Goal: Check status

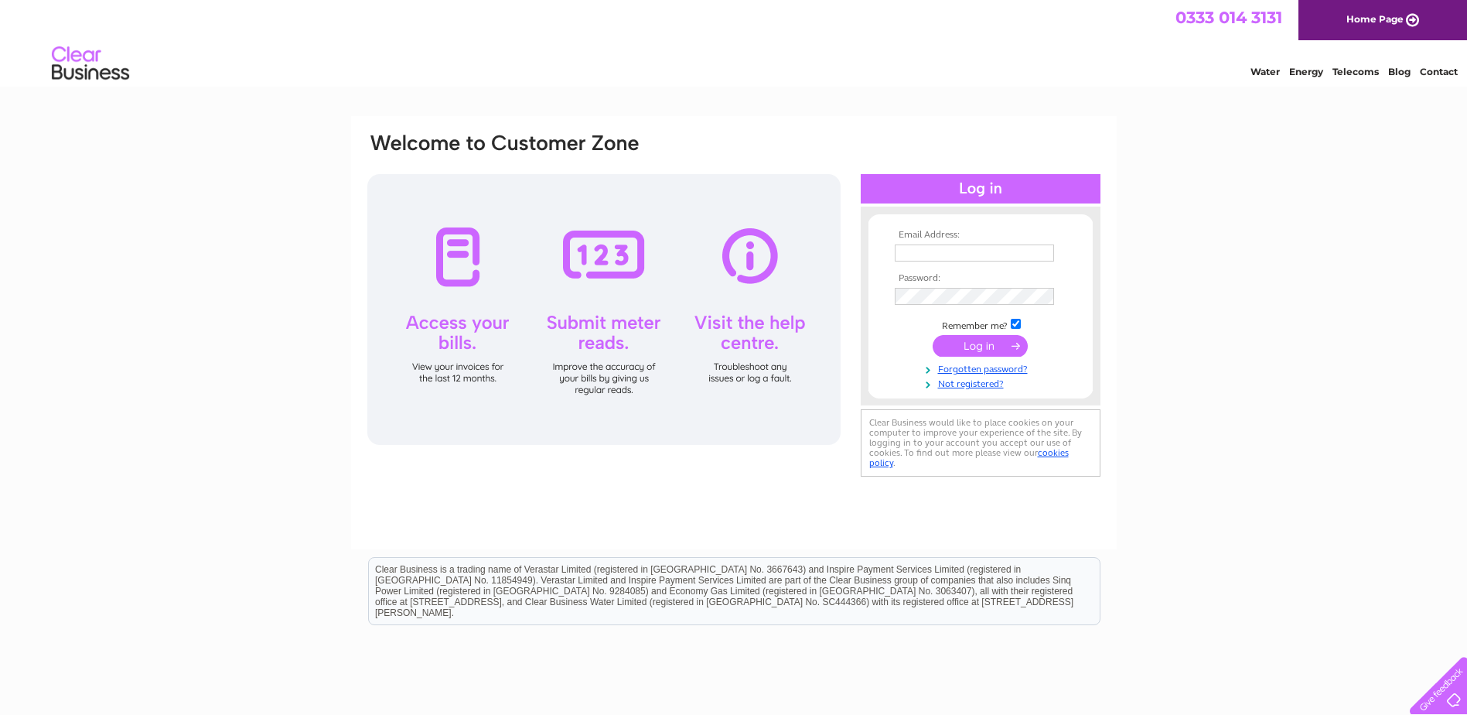
type input "sunilmir@hotmail.com"
click at [957, 351] on input "submit" at bounding box center [980, 346] width 95 height 22
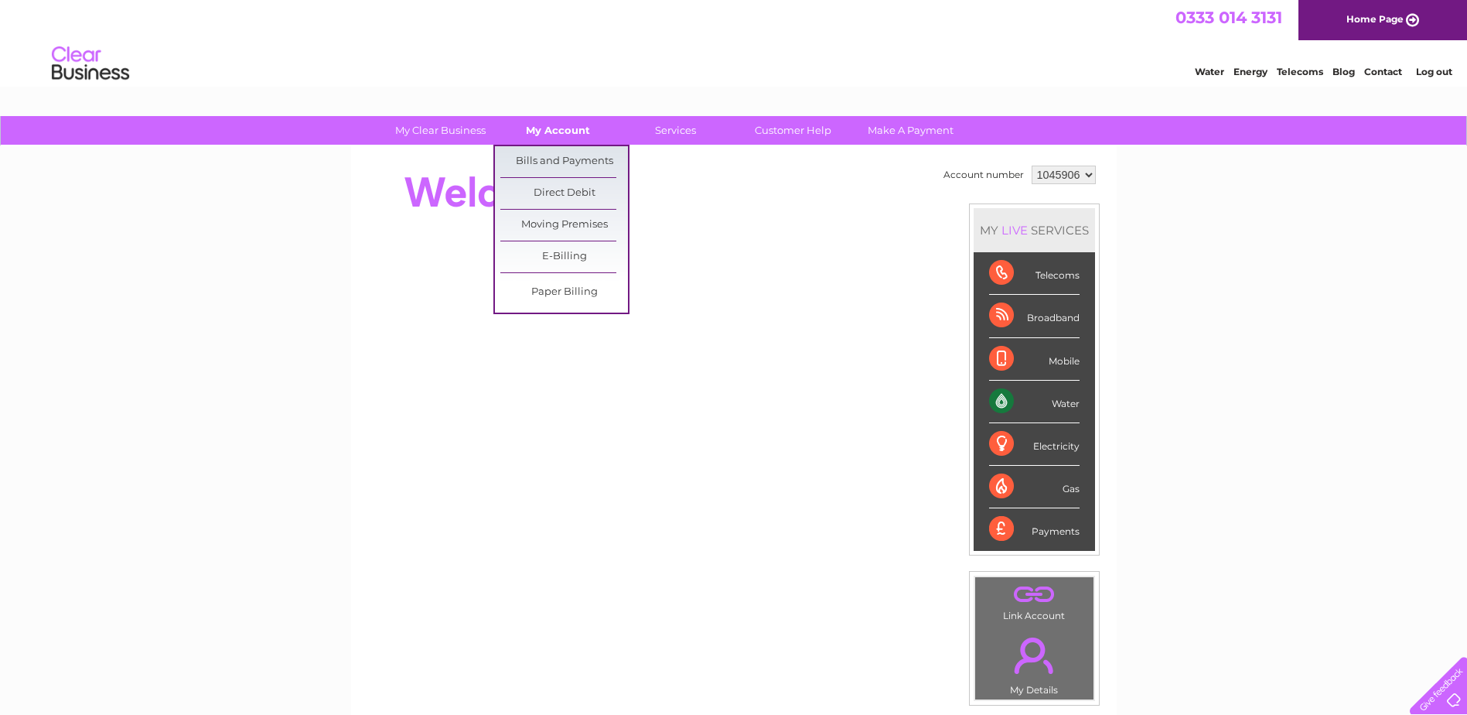
click at [569, 138] on link "My Account" at bounding box center [558, 130] width 128 height 29
click at [577, 162] on link "Bills and Payments" at bounding box center [564, 161] width 128 height 31
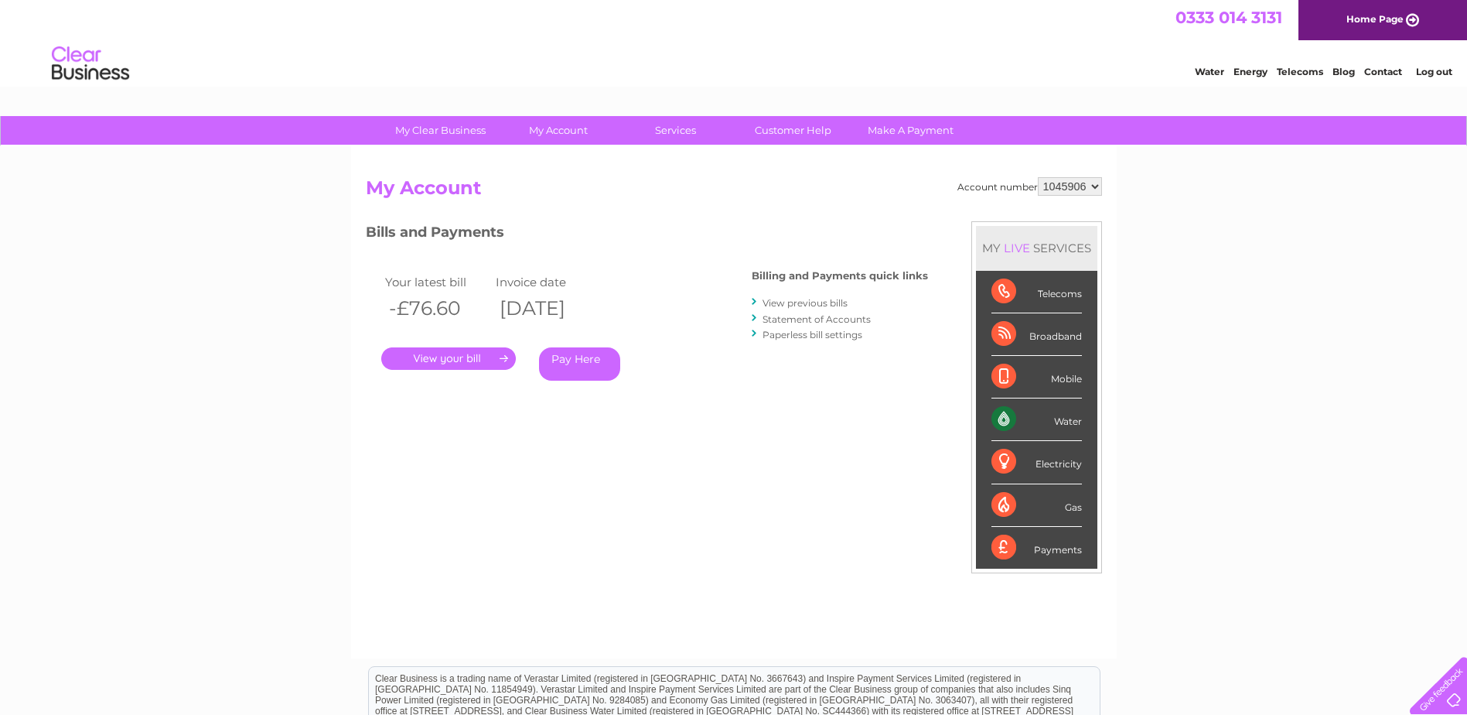
click at [809, 320] on link "Statement of Accounts" at bounding box center [817, 319] width 108 height 12
